Goal: Check status

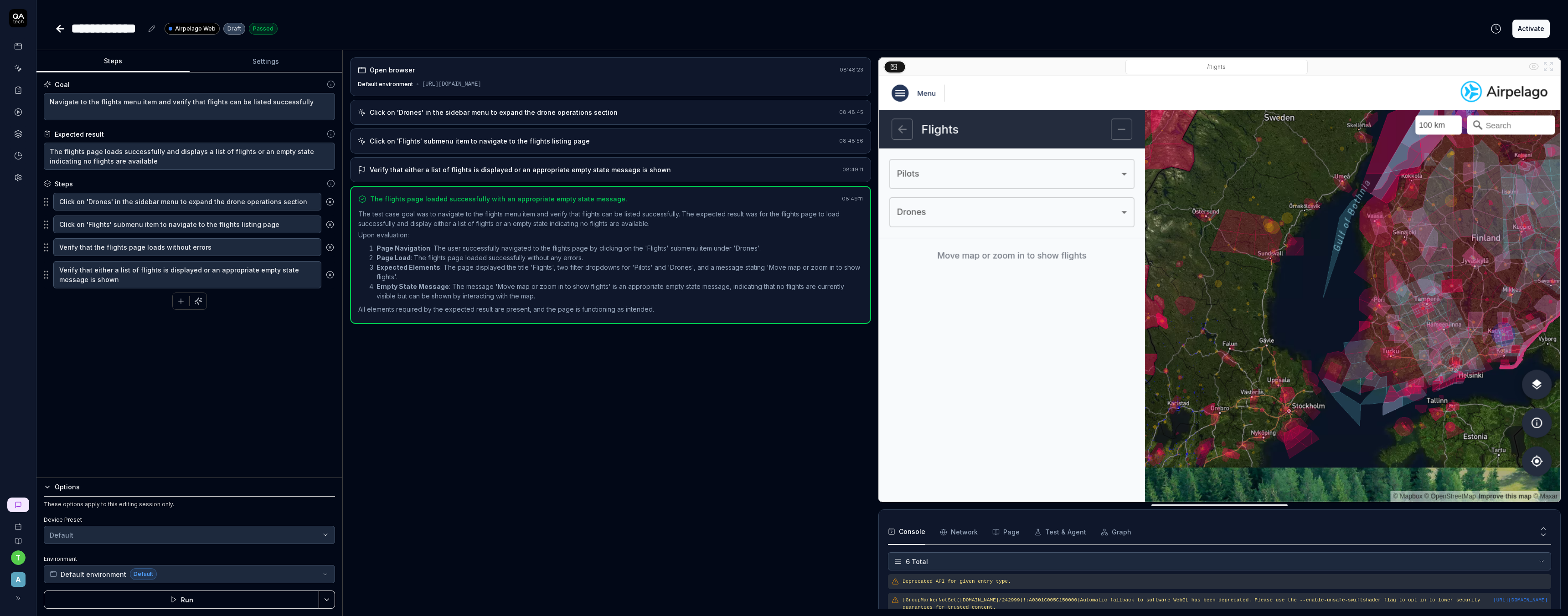
scroll to position [53, 0]
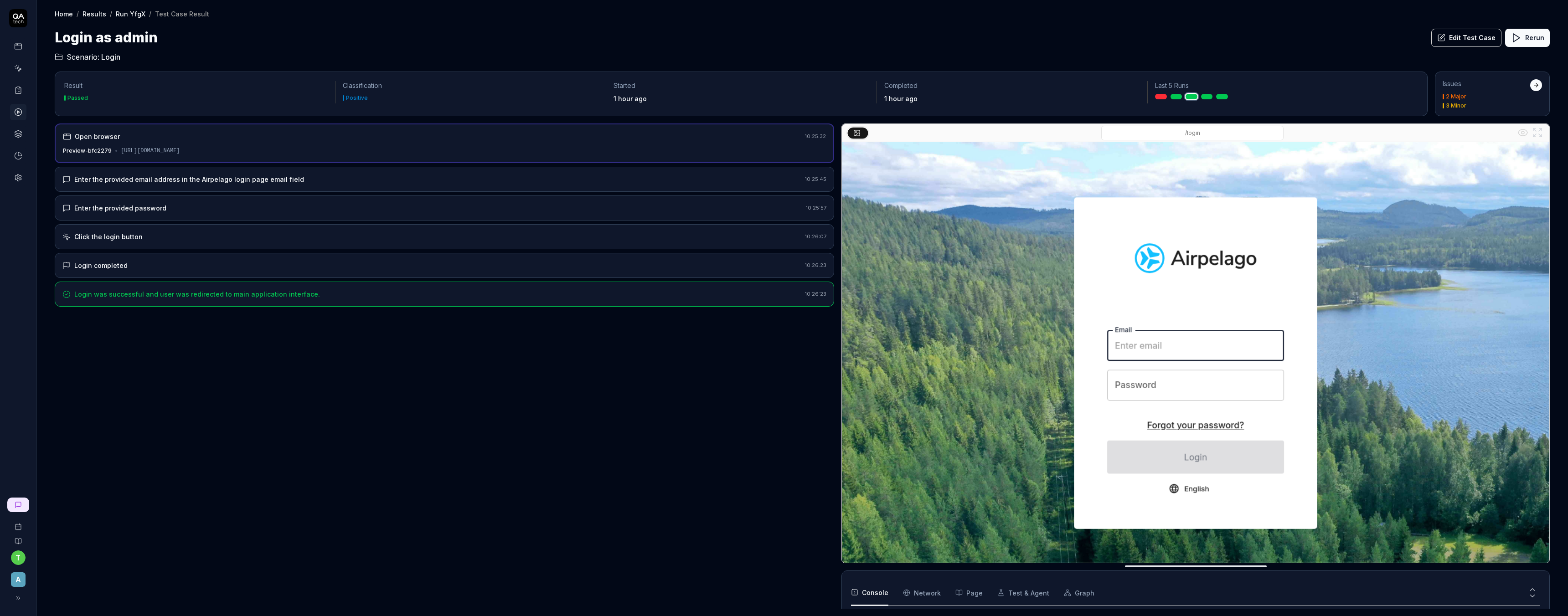
scroll to position [107, 0]
